Goal: Task Accomplishment & Management: Manage account settings

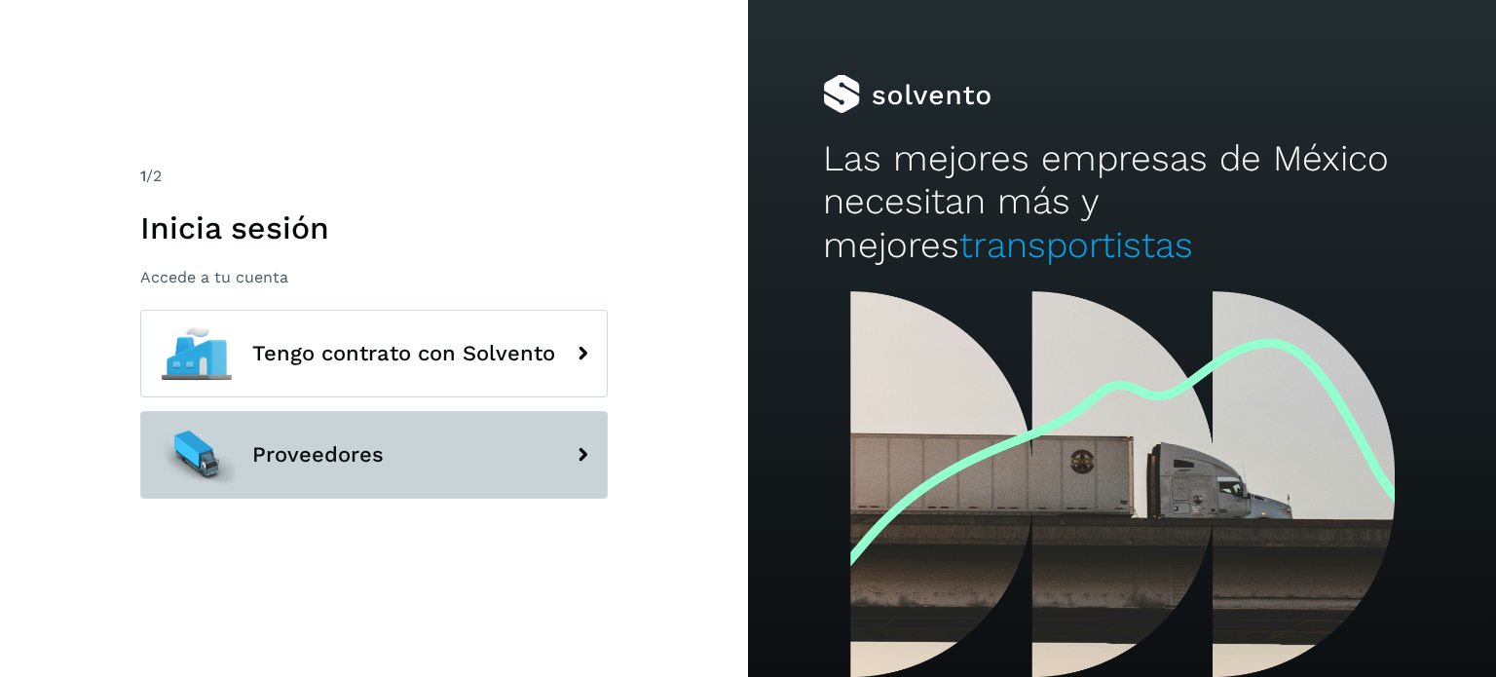
click at [347, 460] on span "Proveedores" at bounding box center [318, 454] width 132 height 23
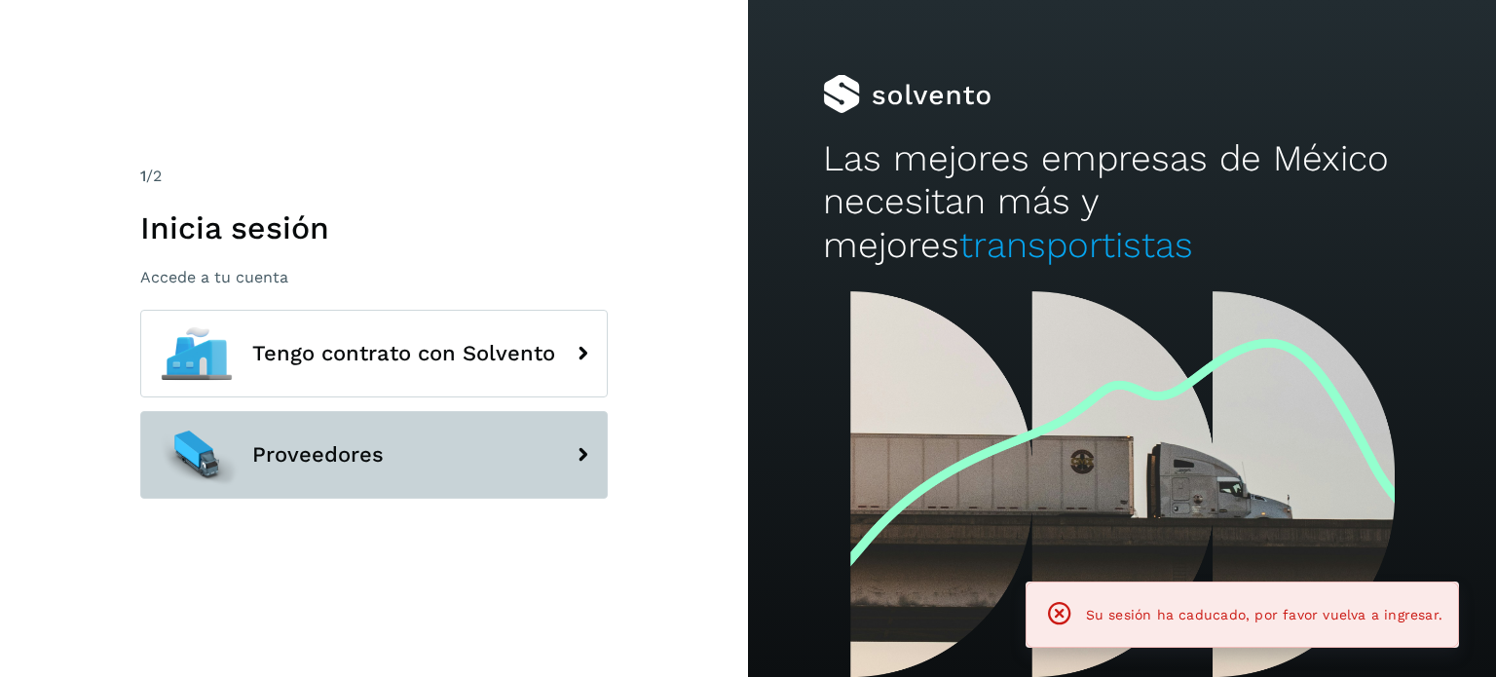
click at [347, 460] on span "Proveedores" at bounding box center [318, 454] width 132 height 23
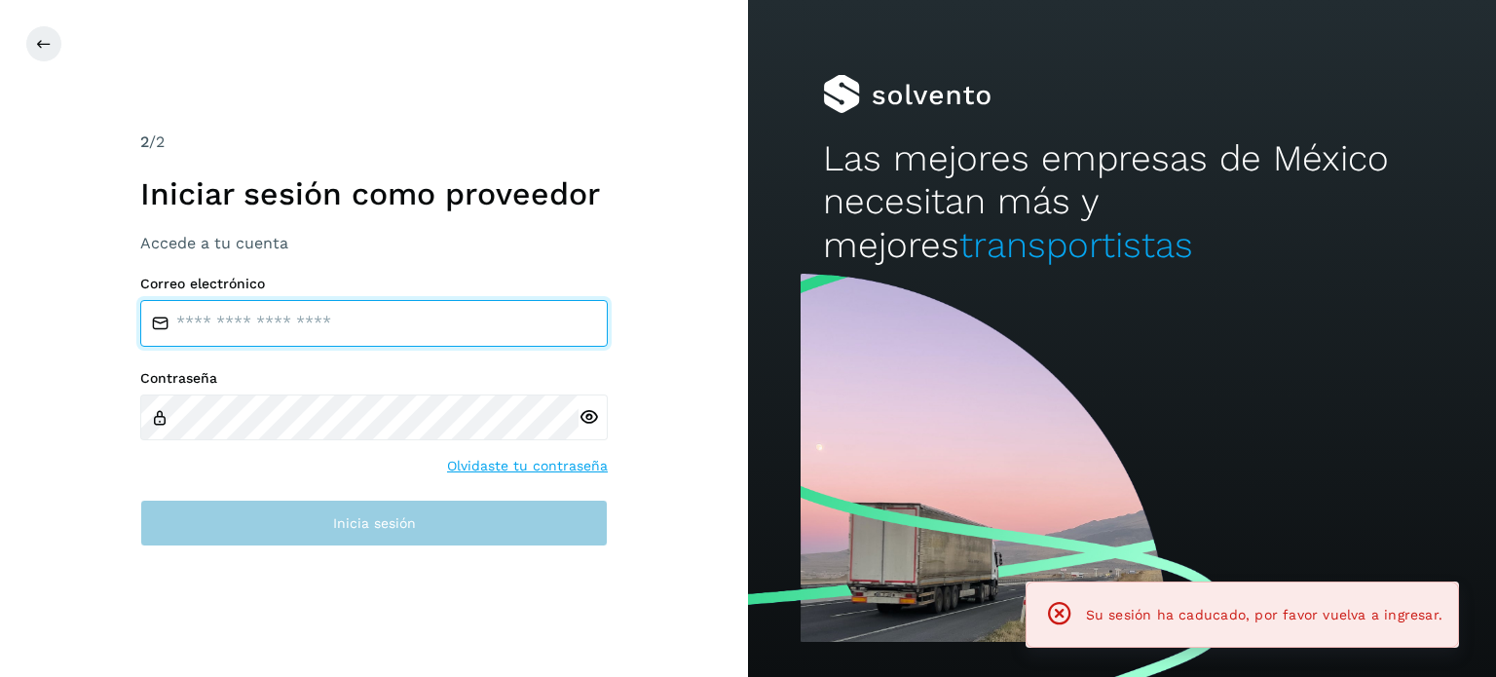
type input "**********"
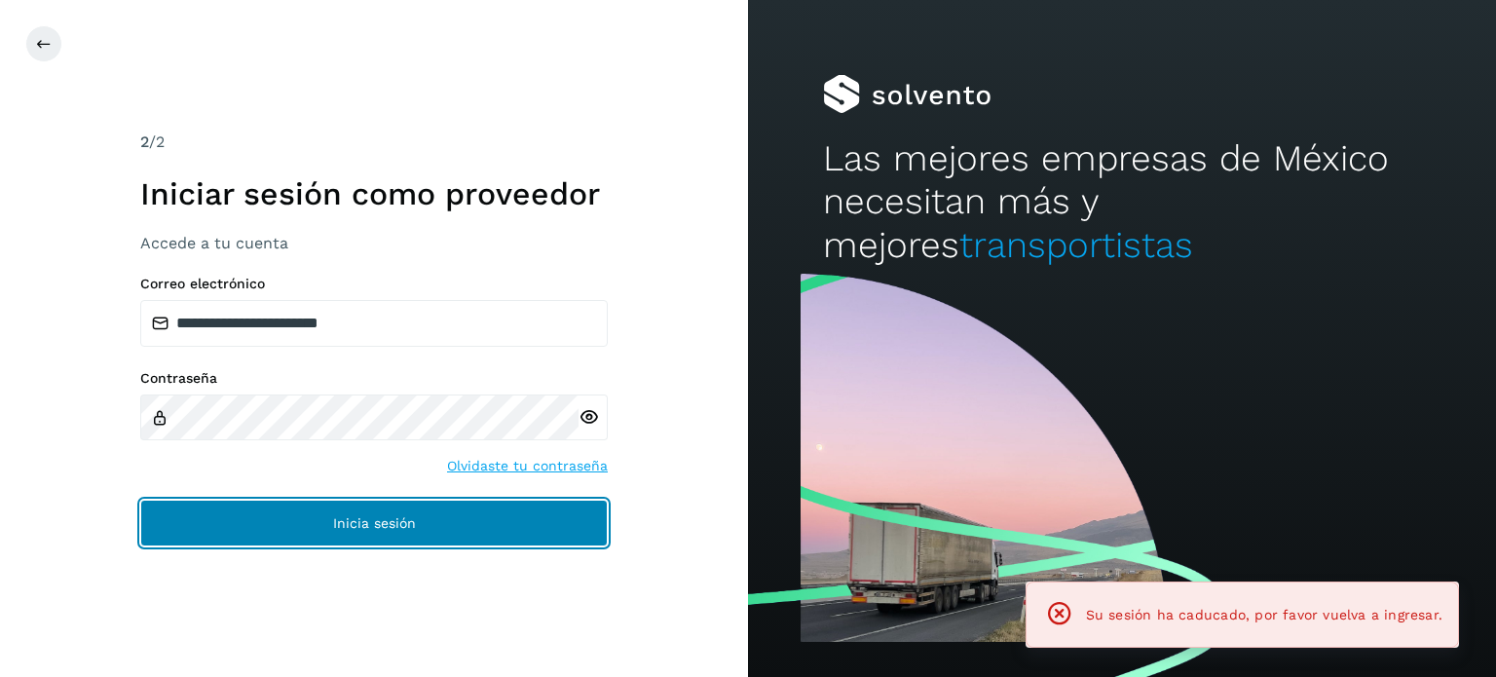
click at [409, 525] on span "Inicia sesión" at bounding box center [374, 523] width 83 height 14
